Goal: Transaction & Acquisition: Download file/media

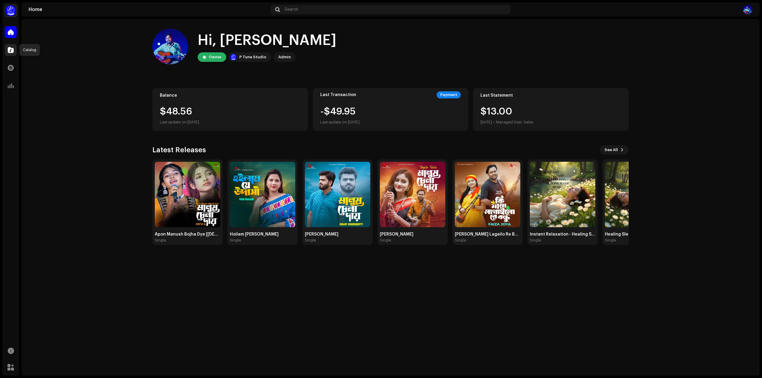
click at [10, 50] on span at bounding box center [11, 50] width 6 height 5
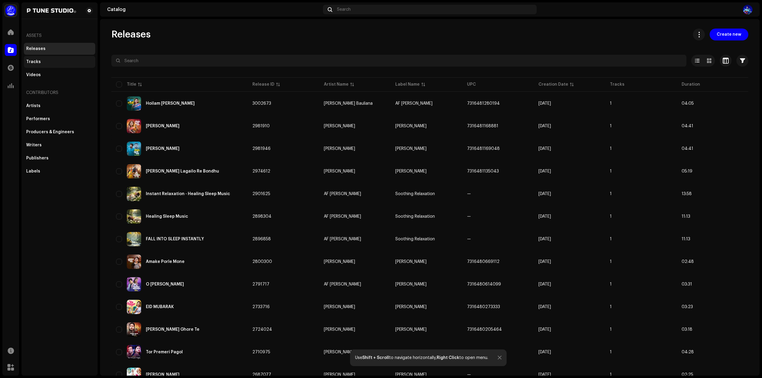
click at [34, 62] on div "Tracks" at bounding box center [33, 62] width 15 height 5
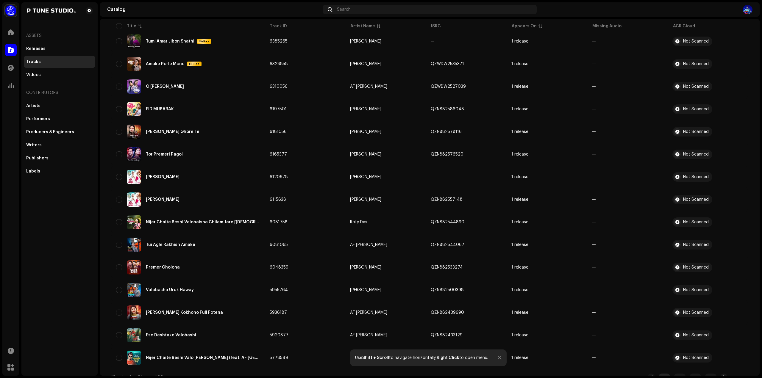
scroll to position [275, 0]
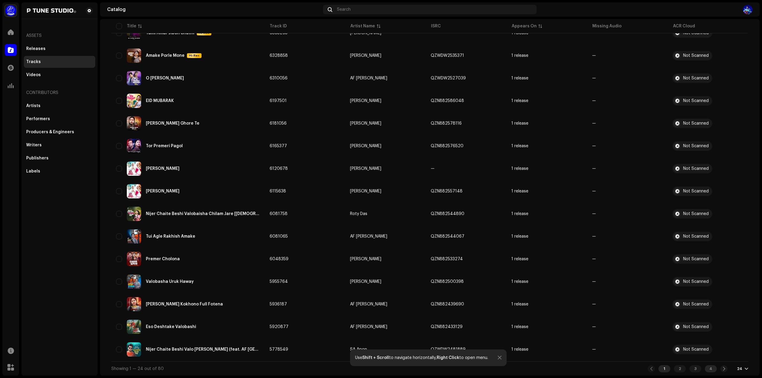
click at [713, 368] on div "4" at bounding box center [710, 368] width 12 height 7
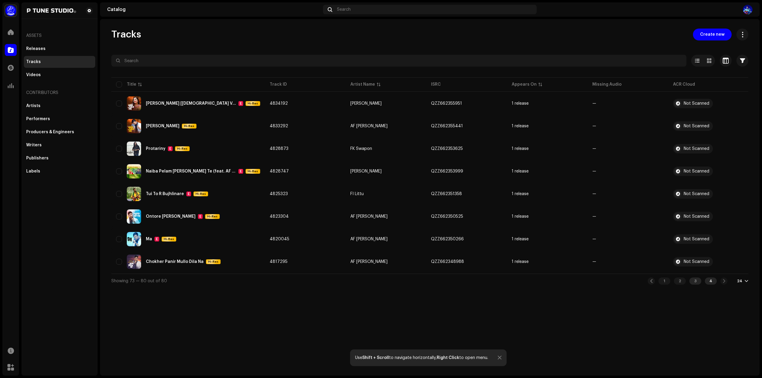
click at [697, 285] on div "3" at bounding box center [695, 281] width 12 height 7
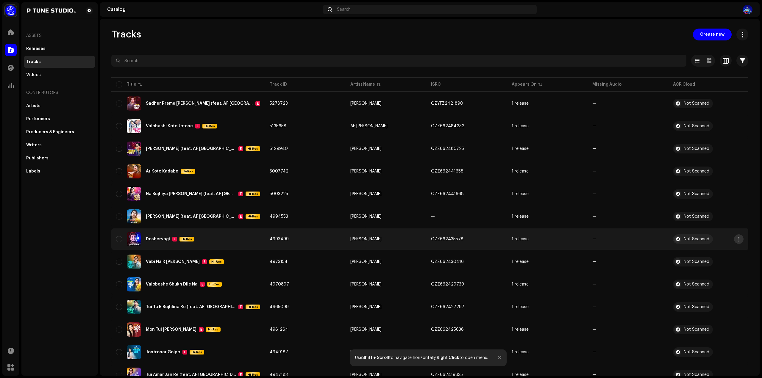
click at [736, 237] on span "button" at bounding box center [738, 239] width 4 height 5
click at [695, 299] on span "Download audio" at bounding box center [698, 300] width 34 height 5
